Goal: Task Accomplishment & Management: Manage account settings

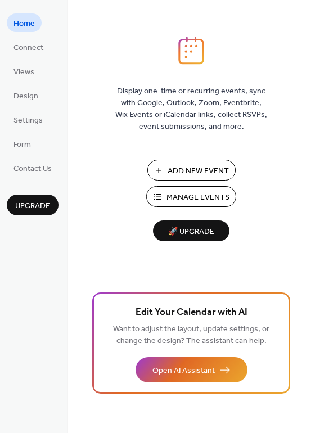
click at [190, 166] on span "Add New Event" at bounding box center [198, 171] width 61 height 12
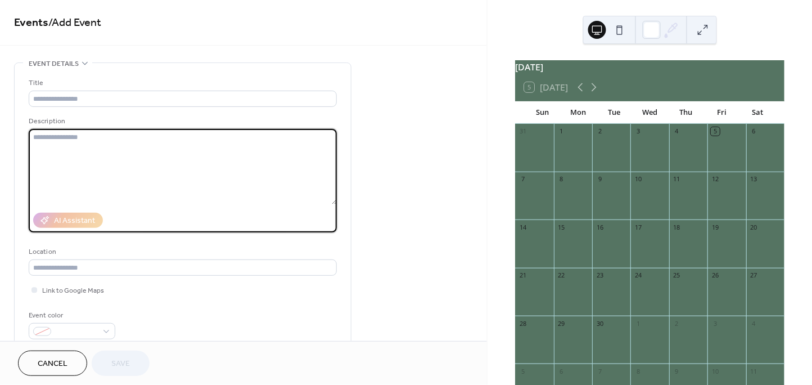
click at [200, 143] on textarea at bounding box center [183, 166] width 308 height 75
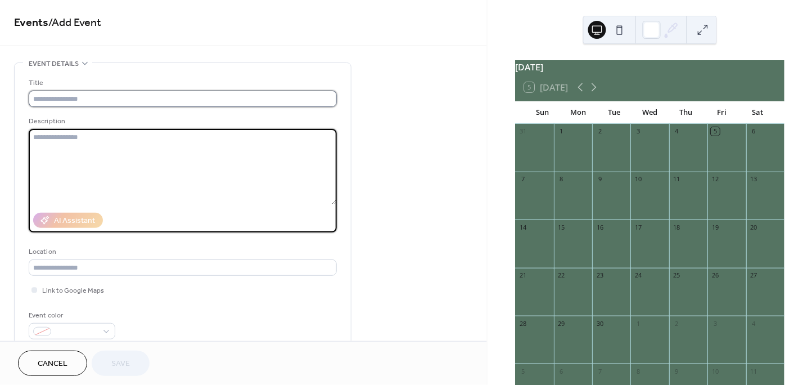
click at [118, 94] on input "text" at bounding box center [183, 99] width 308 height 16
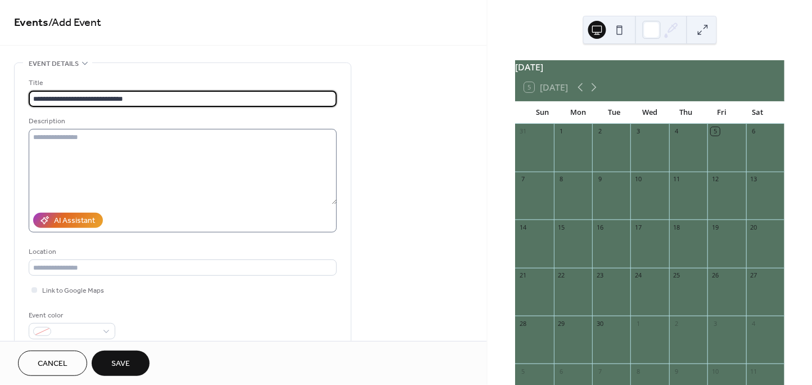
type input "**********"
click at [68, 147] on textarea at bounding box center [183, 166] width 308 height 75
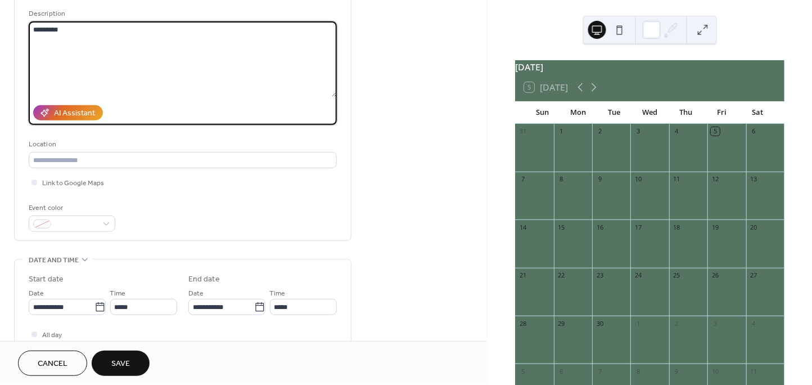
scroll to position [108, 0]
type textarea "*********"
click at [69, 198] on div "**********" at bounding box center [183, 100] width 308 height 262
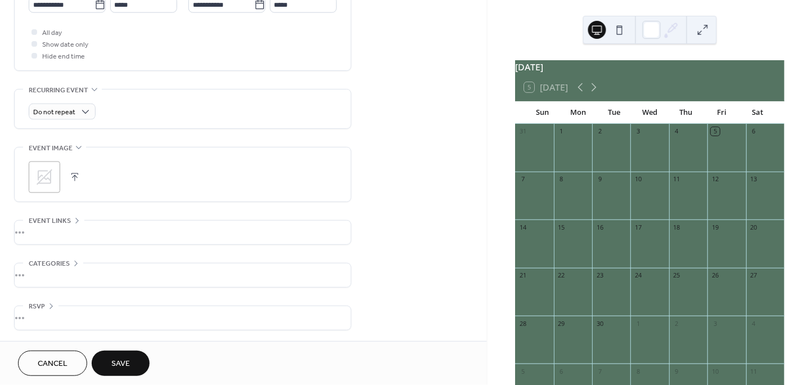
scroll to position [409, 0]
click at [136, 369] on button "Save" at bounding box center [121, 362] width 58 height 25
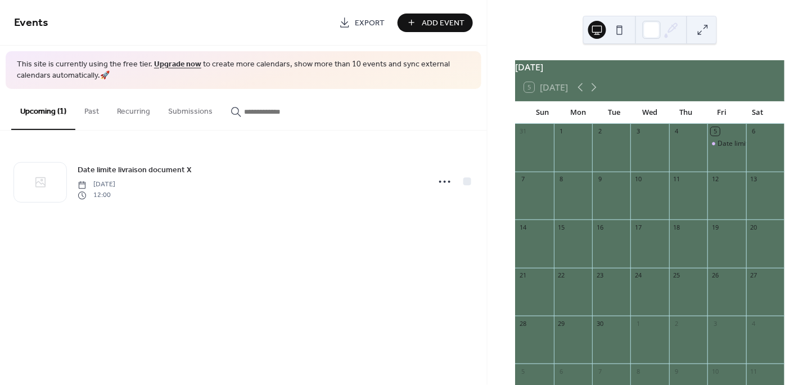
click at [177, 65] on link "Upgrade now" at bounding box center [177, 64] width 47 height 15
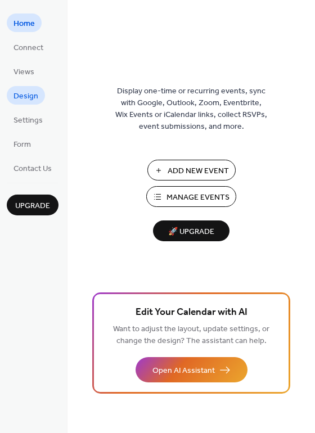
click at [39, 97] on link "Design" at bounding box center [26, 95] width 38 height 19
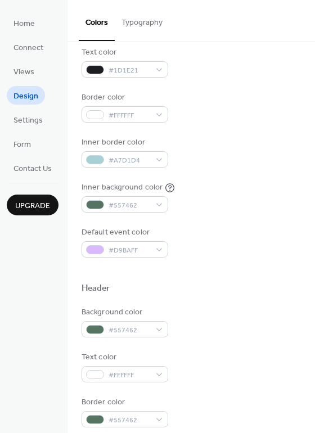
scroll to position [159, 0]
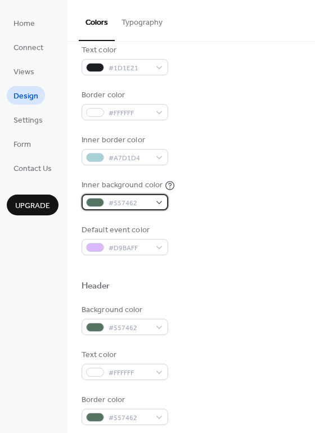
click at [159, 195] on div "#557462" at bounding box center [125, 202] width 87 height 16
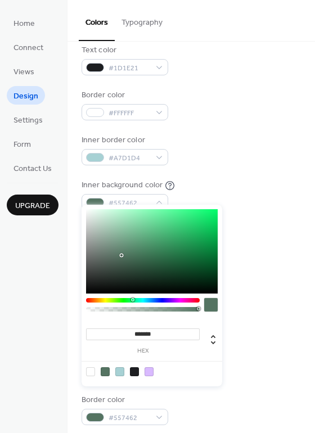
type input "**"
click at [100, 312] on div at bounding box center [143, 309] width 110 height 4
type input "**********"
click at [96, 309] on div at bounding box center [97, 308] width 3 height 3
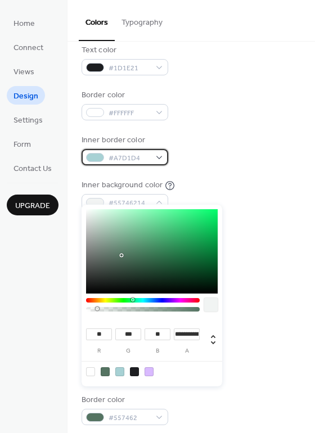
click at [101, 153] on div at bounding box center [95, 157] width 18 height 9
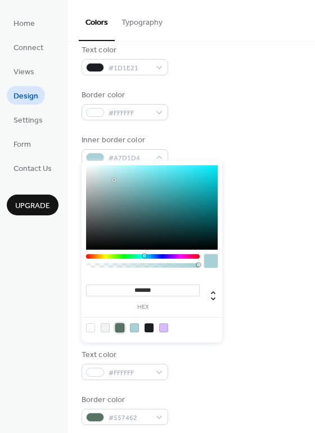
click at [121, 325] on div at bounding box center [119, 327] width 9 height 9
type input "*******"
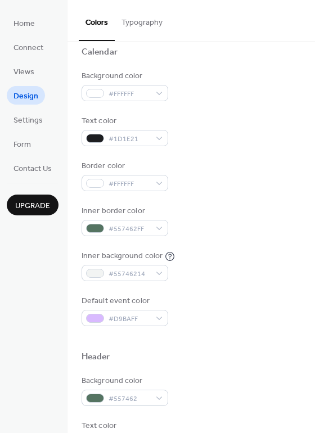
scroll to position [121, 0]
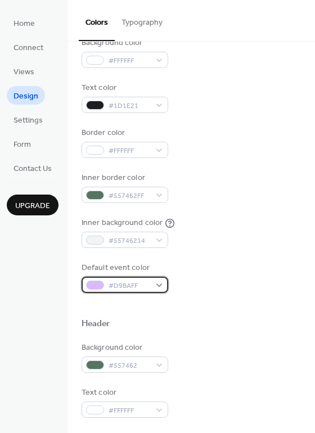
click at [127, 280] on span "#D9BAFF" at bounding box center [130, 286] width 42 height 12
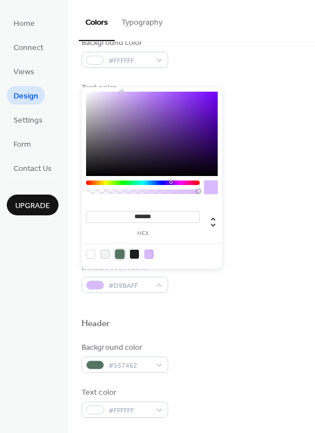
click at [118, 250] on div at bounding box center [119, 254] width 9 height 9
type input "*******"
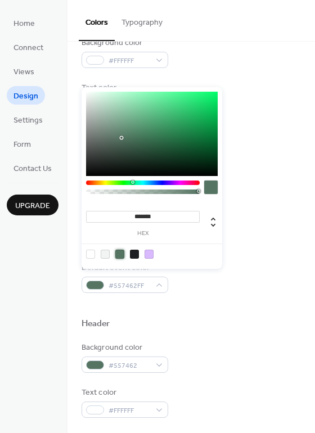
click at [212, 63] on div "Background color #FFFFFF" at bounding box center [191, 52] width 219 height 31
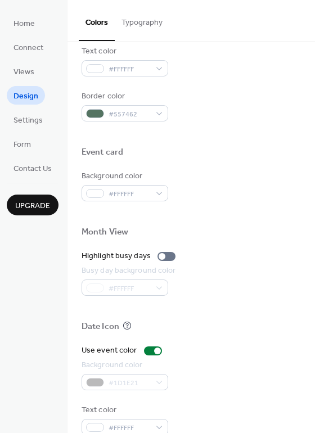
scroll to position [461, 0]
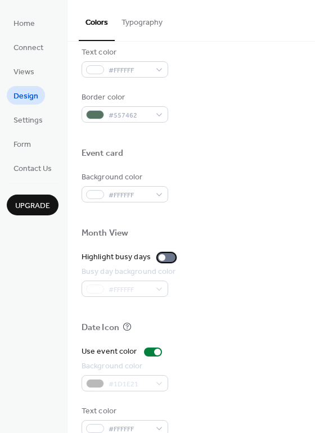
click at [166, 253] on div at bounding box center [166, 257] width 18 height 9
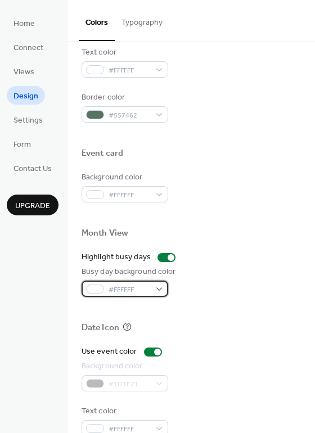
click at [151, 281] on div "#FFFFFF" at bounding box center [125, 289] width 87 height 16
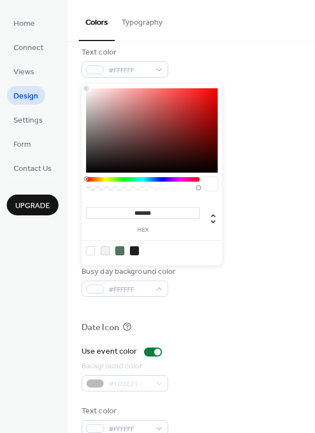
click at [119, 251] on div at bounding box center [119, 250] width 9 height 9
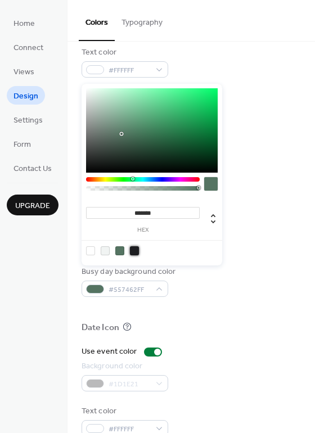
click at [130, 247] on div at bounding box center [134, 250] width 9 height 9
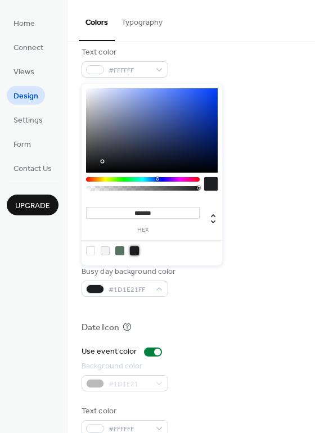
click at [91, 250] on div at bounding box center [90, 250] width 9 height 9
type input "*******"
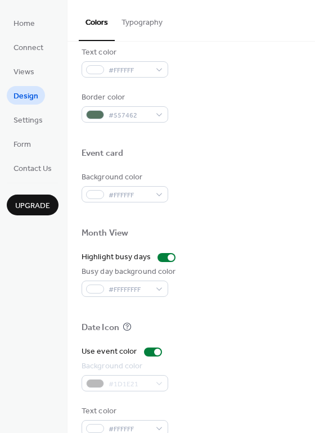
click at [223, 50] on div "Text color #FFFFFF" at bounding box center [191, 62] width 219 height 31
click at [103, 375] on div "#1D1E21" at bounding box center [125, 383] width 87 height 16
click at [159, 375] on div "#1D1E21" at bounding box center [125, 383] width 87 height 16
click at [146, 284] on span "#FFFFFFFF" at bounding box center [130, 290] width 42 height 12
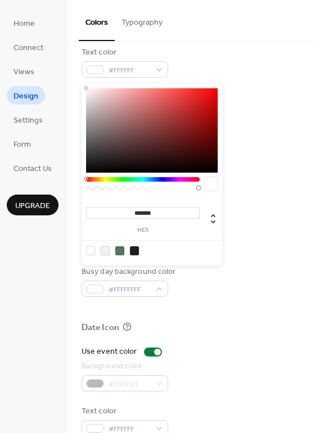
drag, startPoint x: 163, startPoint y: 213, endPoint x: 134, endPoint y: 213, distance: 29.3
click at [134, 213] on input "*******" at bounding box center [143, 213] width 114 height 12
paste input
type input "*******"
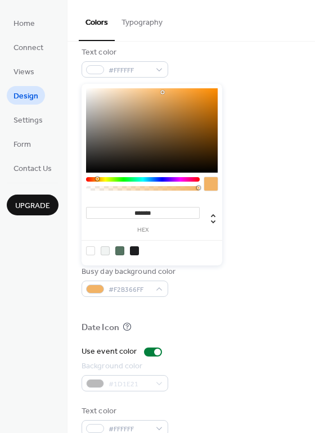
click at [200, 322] on div "Date Icon" at bounding box center [191, 329] width 219 height 15
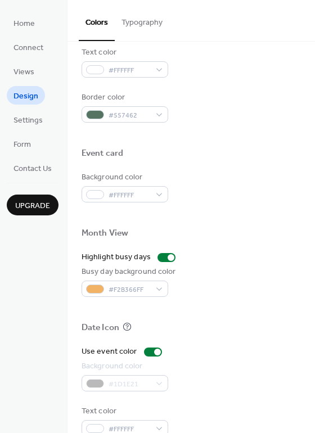
click at [125, 375] on div "#1D1E21" at bounding box center [125, 383] width 87 height 16
click at [118, 375] on div "#1D1E21" at bounding box center [125, 383] width 87 height 16
click at [148, 375] on div "#1D1E21" at bounding box center [125, 383] width 87 height 16
click at [160, 375] on div "#1D1E21" at bounding box center [125, 383] width 87 height 16
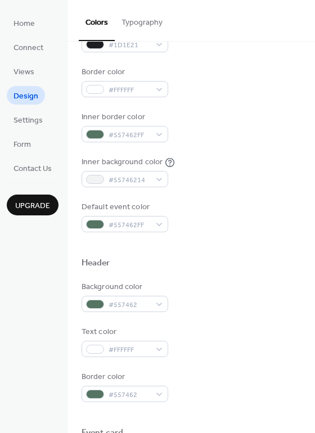
scroll to position [180, 0]
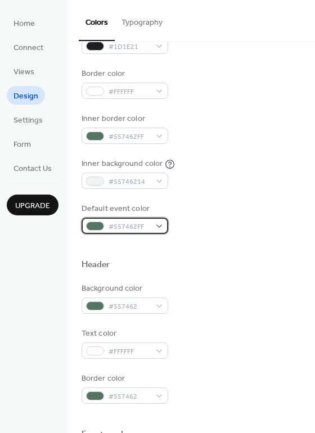
click at [132, 221] on span "#557462FF" at bounding box center [130, 227] width 42 height 12
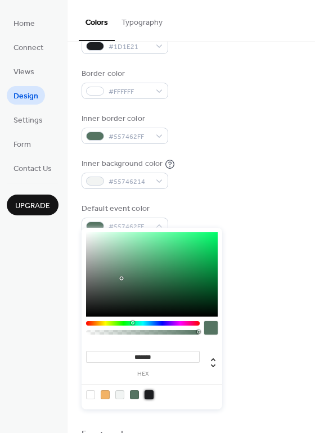
click at [149, 391] on div at bounding box center [149, 394] width 9 height 9
type input "*******"
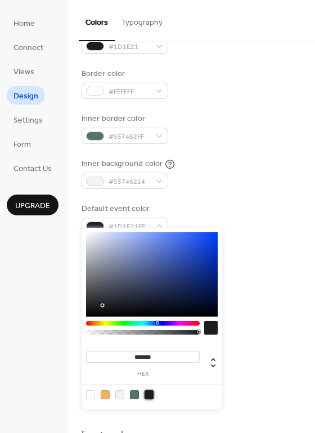
click at [213, 203] on div "Default event color #1D1E21FF" at bounding box center [191, 218] width 219 height 31
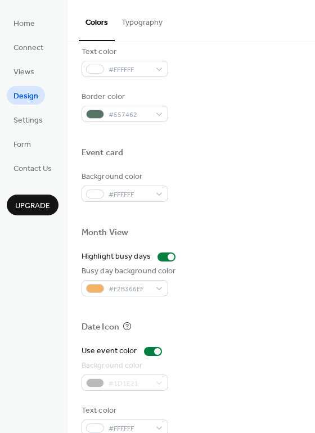
scroll to position [461, 0]
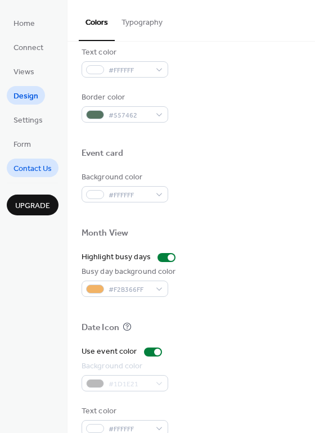
click at [43, 165] on span "Contact Us" at bounding box center [32, 169] width 38 height 12
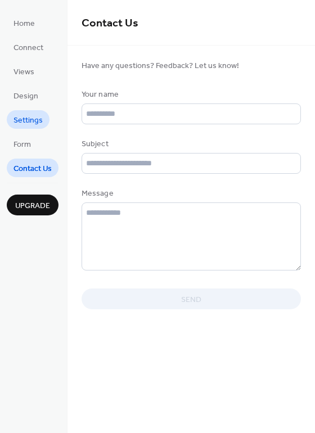
click at [30, 116] on span "Settings" at bounding box center [27, 121] width 29 height 12
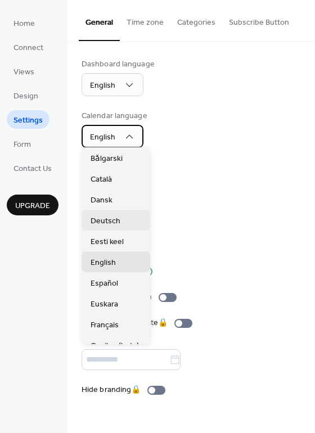
scroll to position [23, 0]
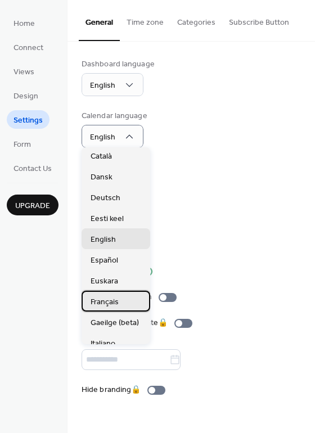
click at [102, 301] on span "Français" at bounding box center [105, 302] width 28 height 12
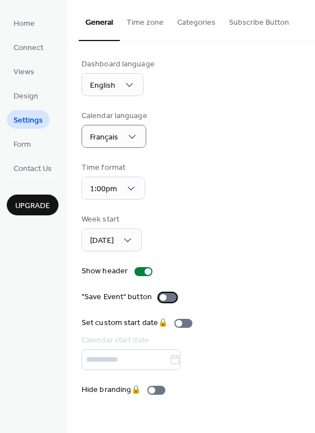
click at [168, 293] on div at bounding box center [168, 297] width 18 height 9
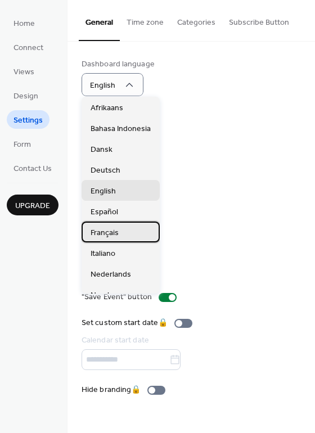
click at [110, 231] on span "Français" at bounding box center [105, 233] width 28 height 12
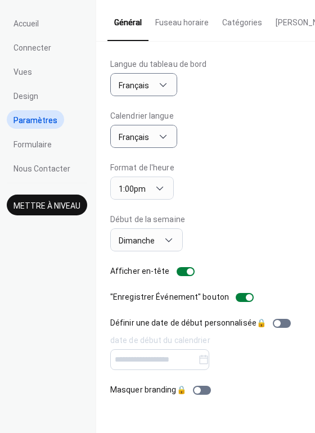
click at [165, 24] on button "Fuseau horaire" at bounding box center [181, 20] width 67 height 40
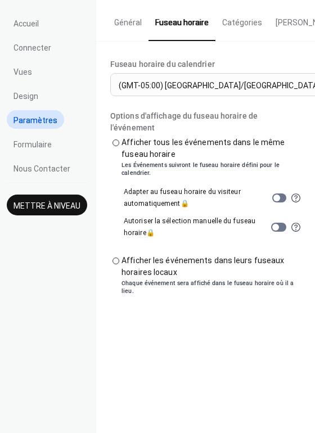
click at [216, 33] on button "Catégories" at bounding box center [241, 20] width 53 height 40
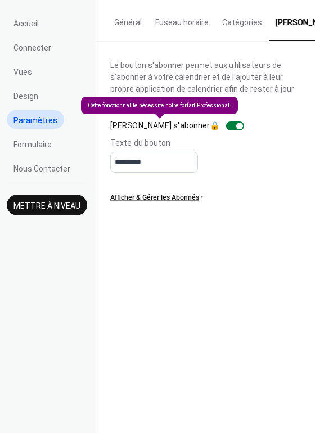
click at [197, 124] on div "[PERSON_NAME] s'abonner 🔒" at bounding box center [179, 126] width 138 height 12
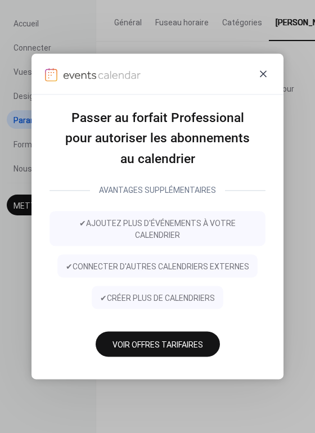
click at [262, 73] on icon at bounding box center [262, 73] width 13 height 13
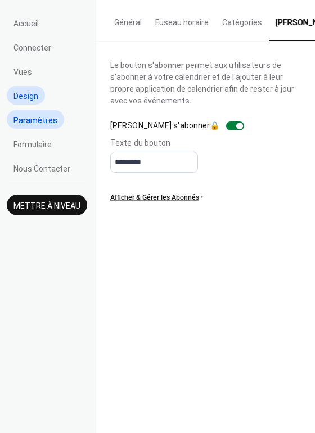
click at [21, 91] on span "Design" at bounding box center [25, 97] width 25 height 12
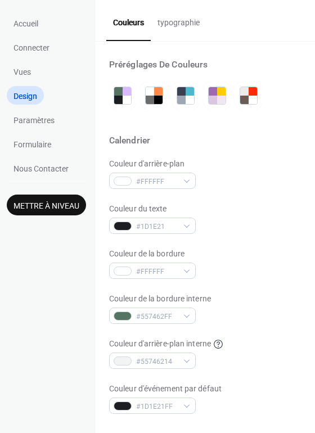
click at [174, 19] on button "typographie" at bounding box center [179, 20] width 56 height 40
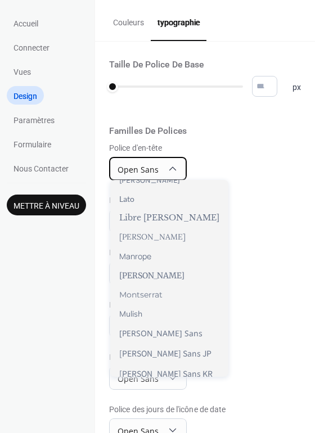
scroll to position [394, 0]
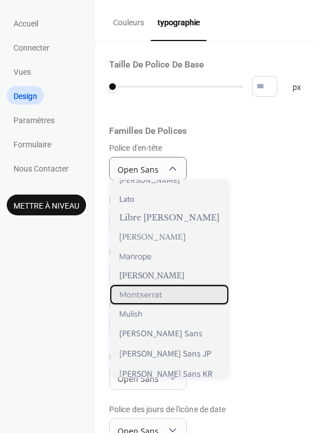
click at [140, 290] on span "Montserrat" at bounding box center [140, 295] width 43 height 10
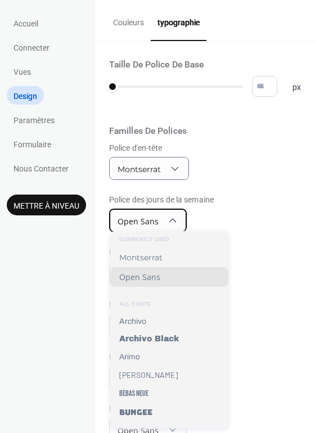
click at [157, 216] on span "Open Sans" at bounding box center [138, 221] width 41 height 11
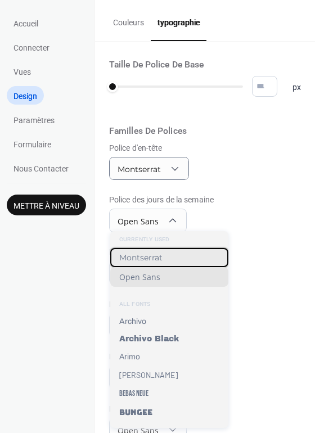
click at [145, 255] on span "Montserrat" at bounding box center [140, 258] width 43 height 10
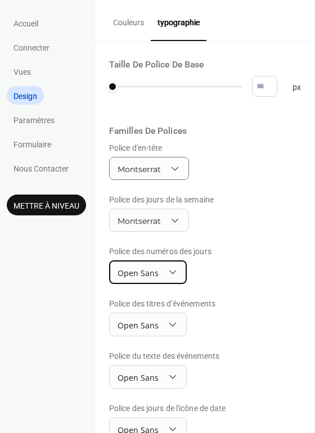
click at [143, 271] on span "Open Sans" at bounding box center [138, 273] width 41 height 11
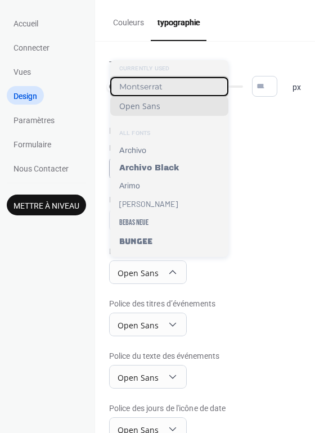
click at [136, 88] on span "Montserrat" at bounding box center [140, 87] width 43 height 10
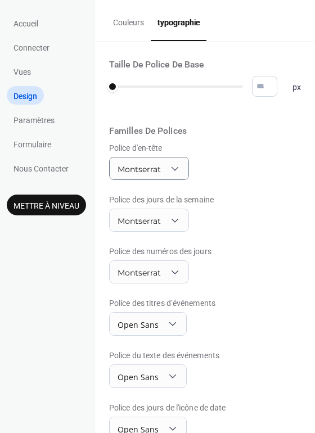
scroll to position [38, 0]
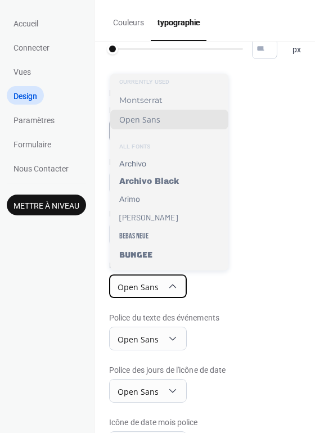
click at [164, 286] on div "Open Sans" at bounding box center [148, 286] width 78 height 24
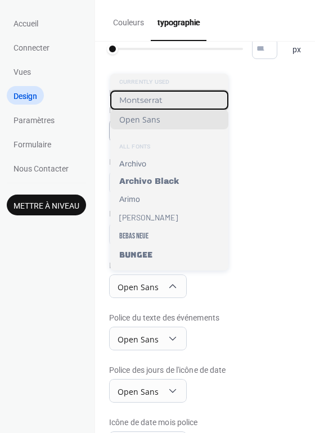
click at [139, 101] on span "Montserrat" at bounding box center [140, 100] width 43 height 10
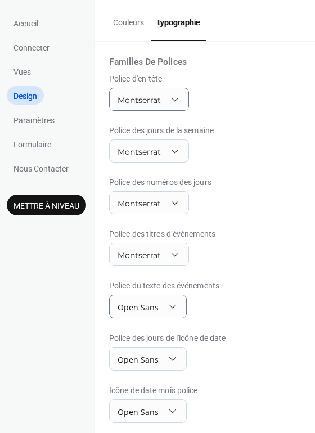
scroll to position [69, 0]
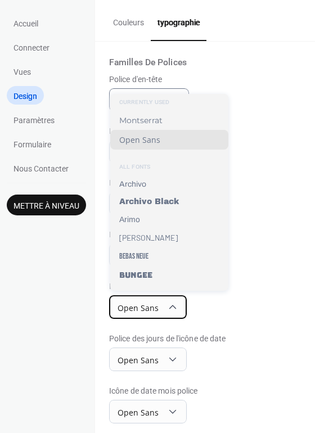
click at [147, 303] on span "Open Sans" at bounding box center [138, 308] width 41 height 11
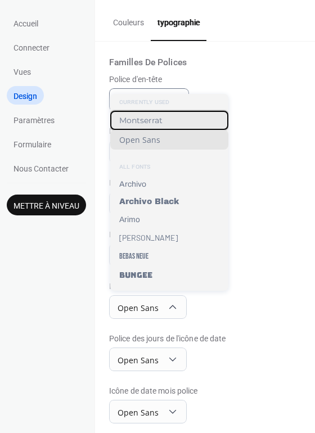
click at [133, 121] on span "Montserrat" at bounding box center [140, 120] width 43 height 10
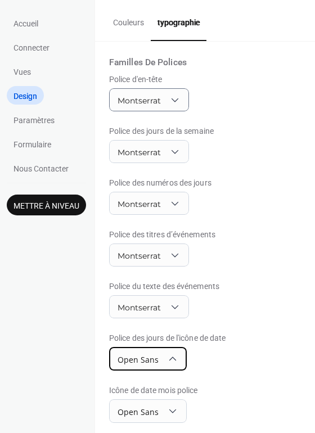
click at [143, 355] on span "Open Sans" at bounding box center [138, 359] width 41 height 11
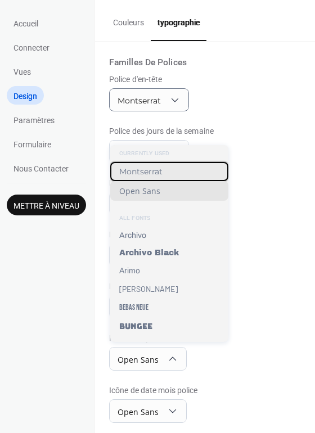
click at [136, 173] on span "Montserrat" at bounding box center [140, 171] width 43 height 10
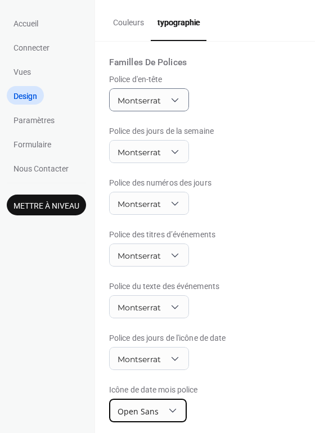
click at [148, 406] on span "Open Sans" at bounding box center [138, 411] width 41 height 11
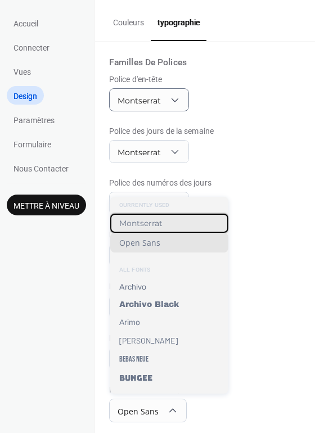
click at [145, 224] on span "Montserrat" at bounding box center [140, 223] width 43 height 10
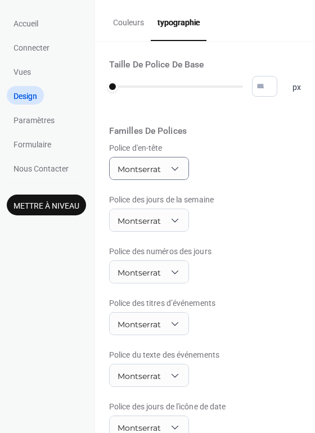
scroll to position [0, 0]
click at [128, 22] on button "Couleurs" at bounding box center [128, 20] width 44 height 40
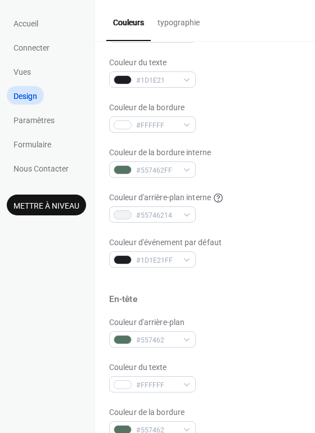
scroll to position [151, 0]
